Goal: Information Seeking & Learning: Learn about a topic

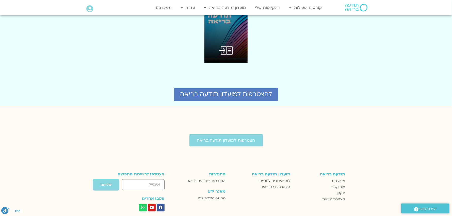
scroll to position [1347, 0]
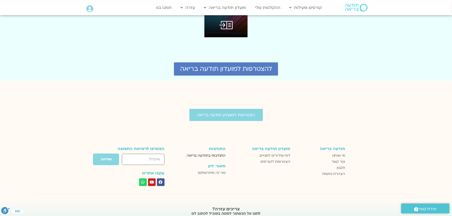
click at [212, 153] on span "התנדבות בתודעה בריאה" at bounding box center [206, 156] width 39 height 6
